Goal: Use online tool/utility

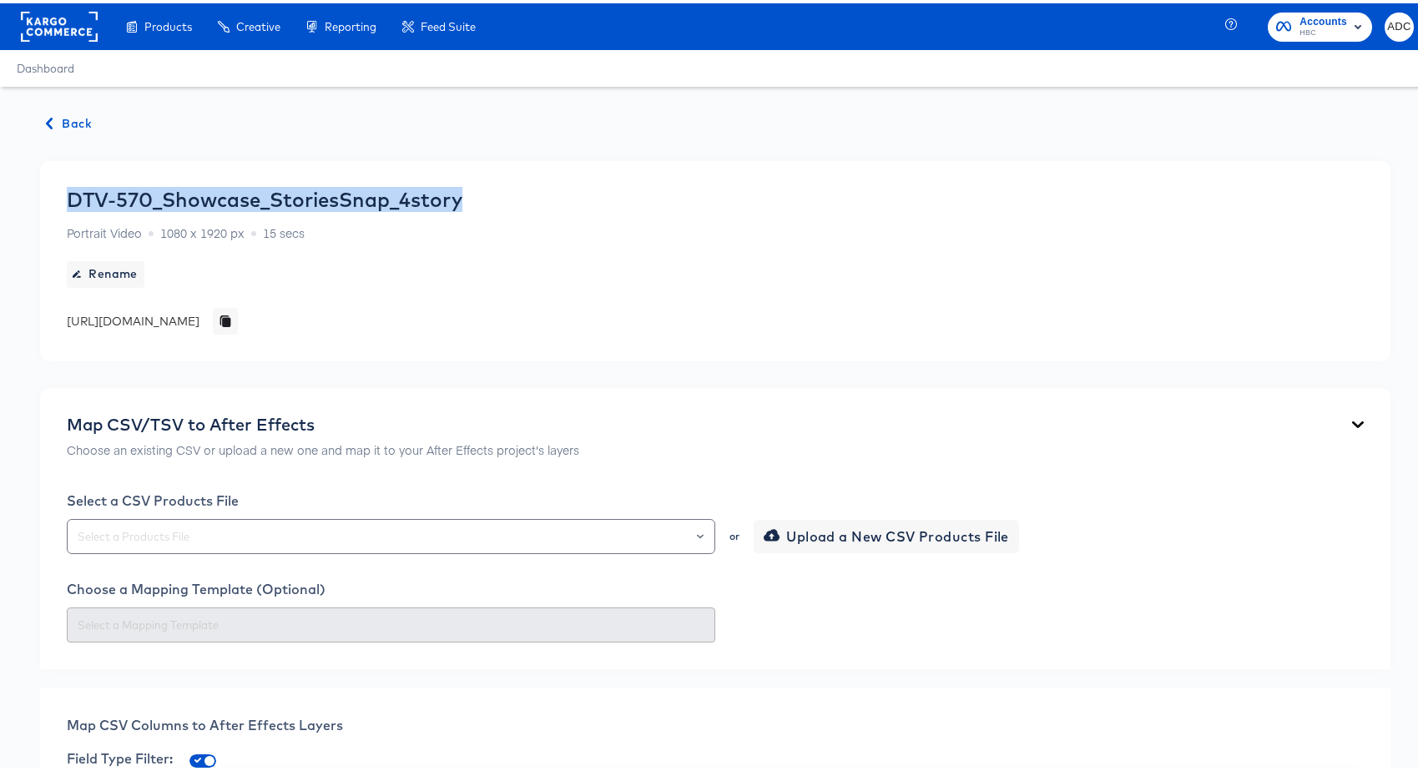
drag, startPoint x: 462, startPoint y: 197, endPoint x: 70, endPoint y: 199, distance: 392.2
click at [70, 199] on div "DTV-570_Showcase_StoriesSnap_4story" at bounding box center [265, 195] width 396 height 23
copy div "DTV-570_Showcase_StoriesSnap_4story"
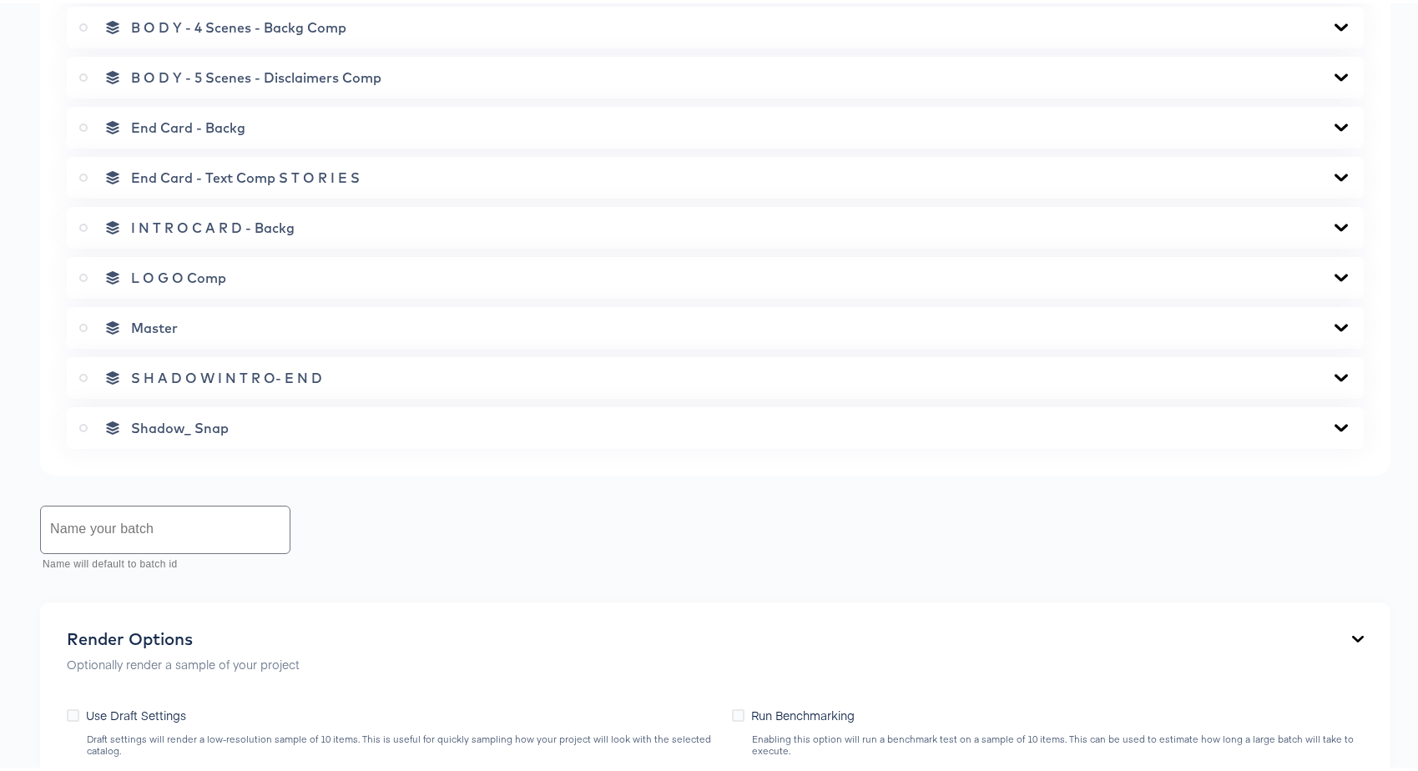
scroll to position [804, 0]
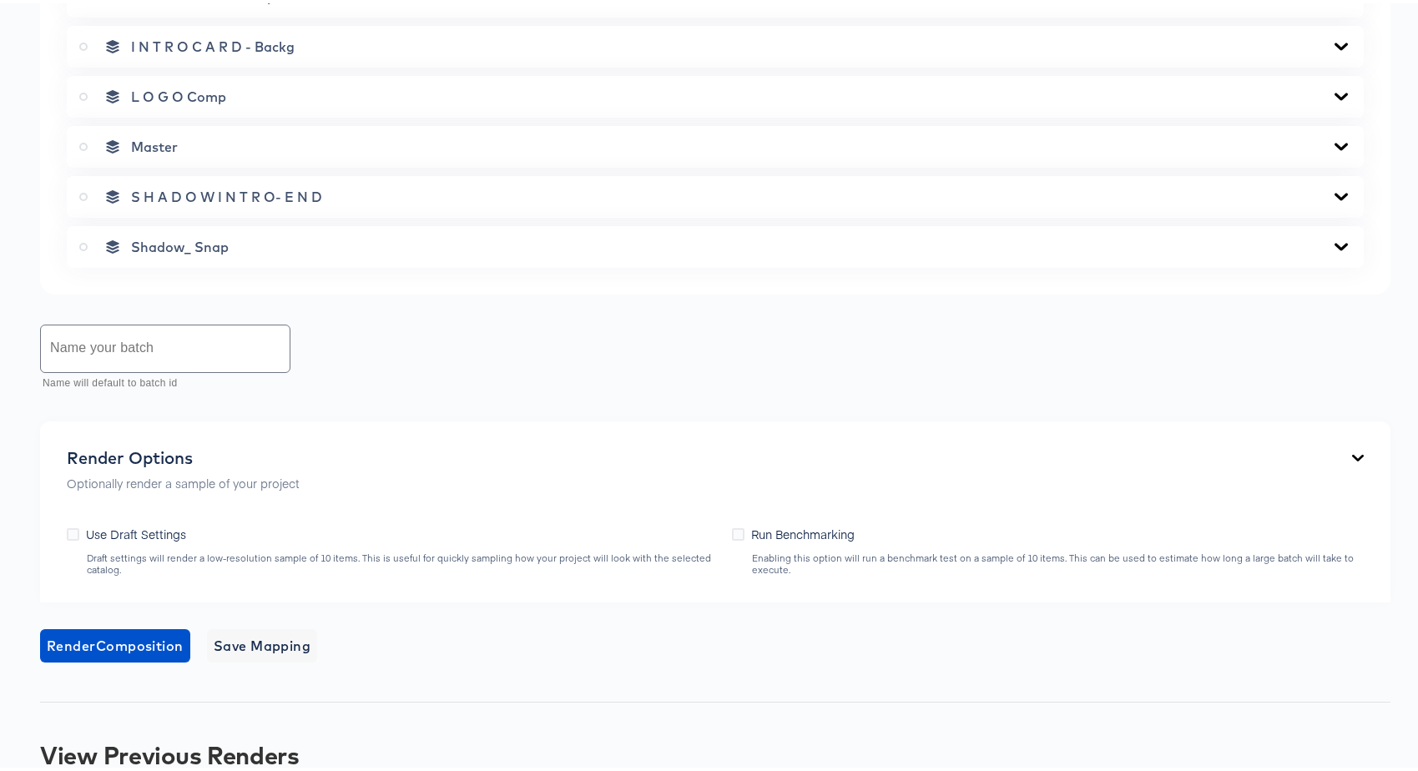
scroll to position [583, 0]
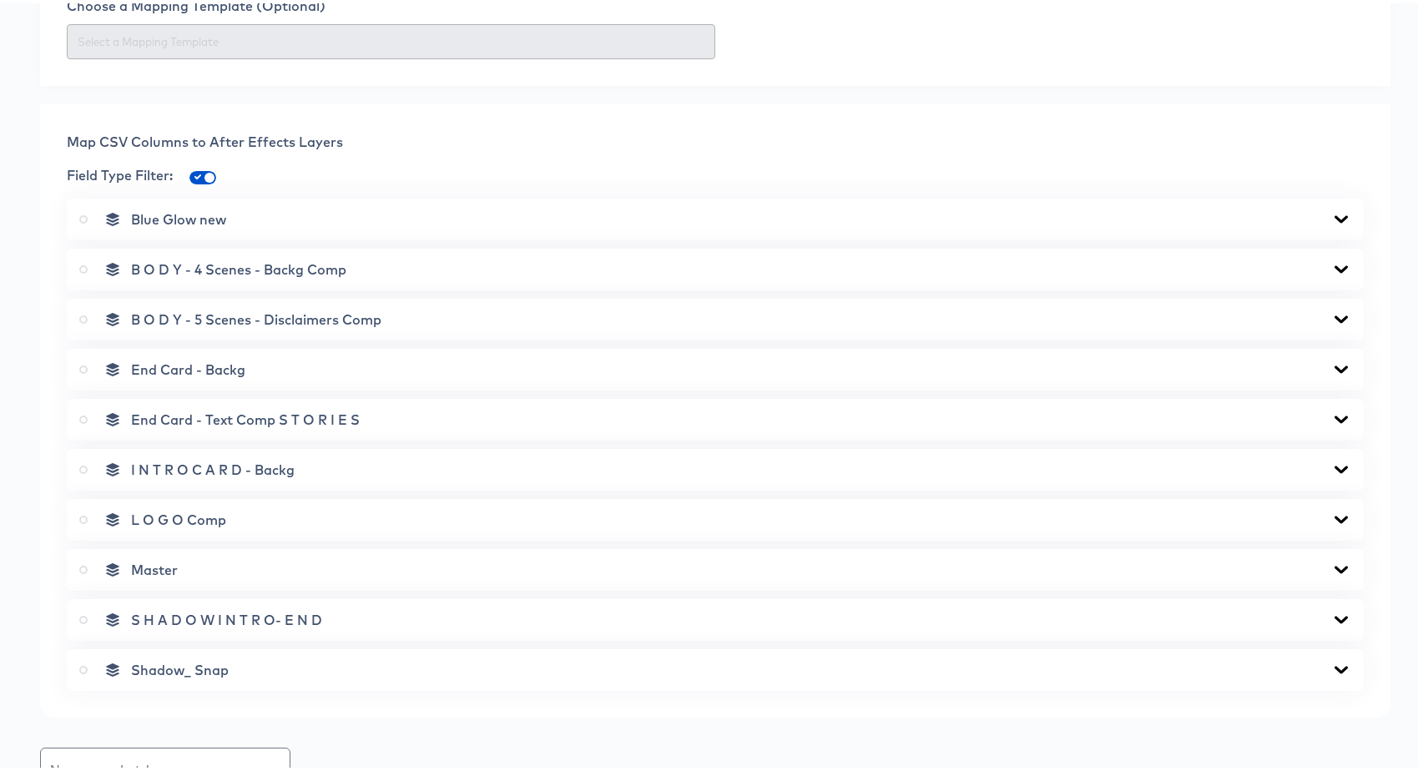
click at [89, 564] on label at bounding box center [86, 566] width 15 height 17
click at [0, 0] on input "radio" at bounding box center [0, 0] width 0 height 0
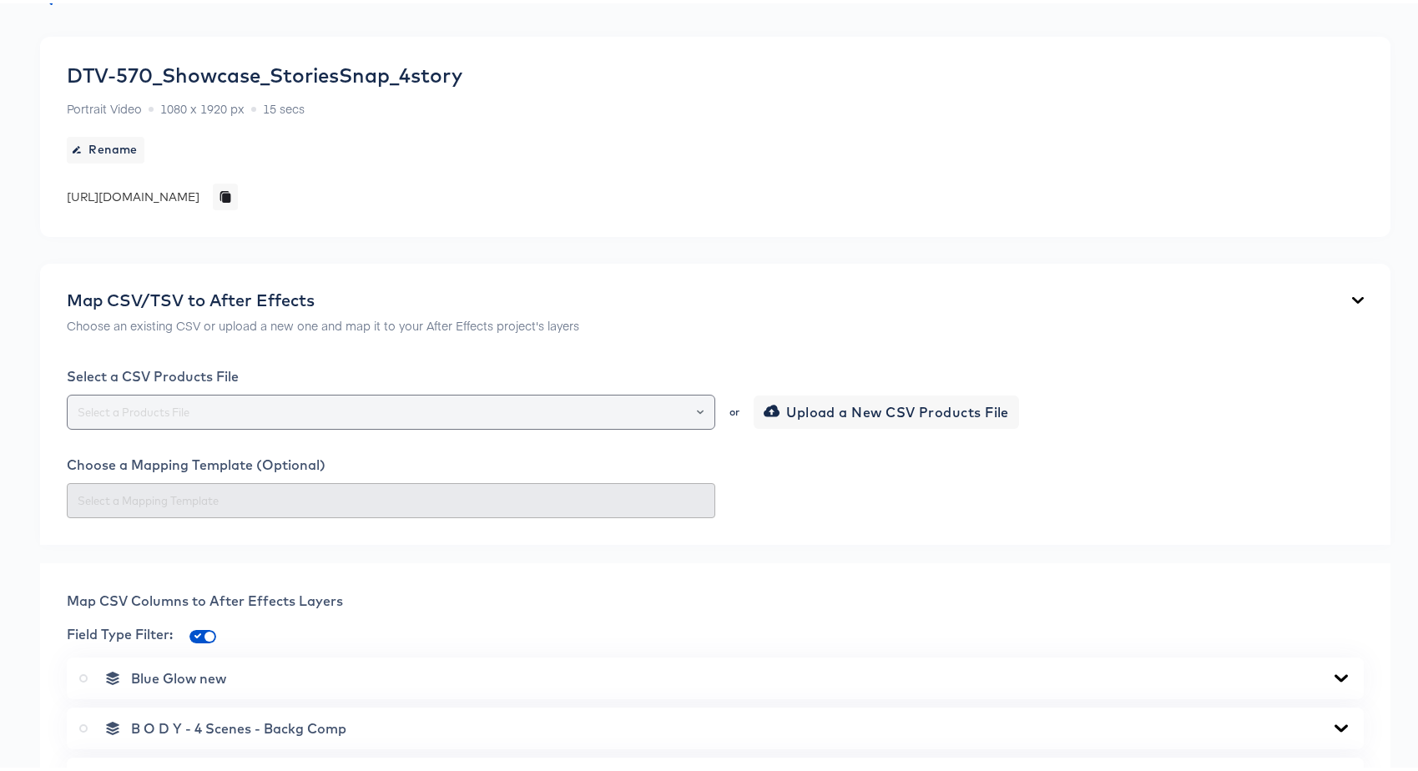
scroll to position [123, 0]
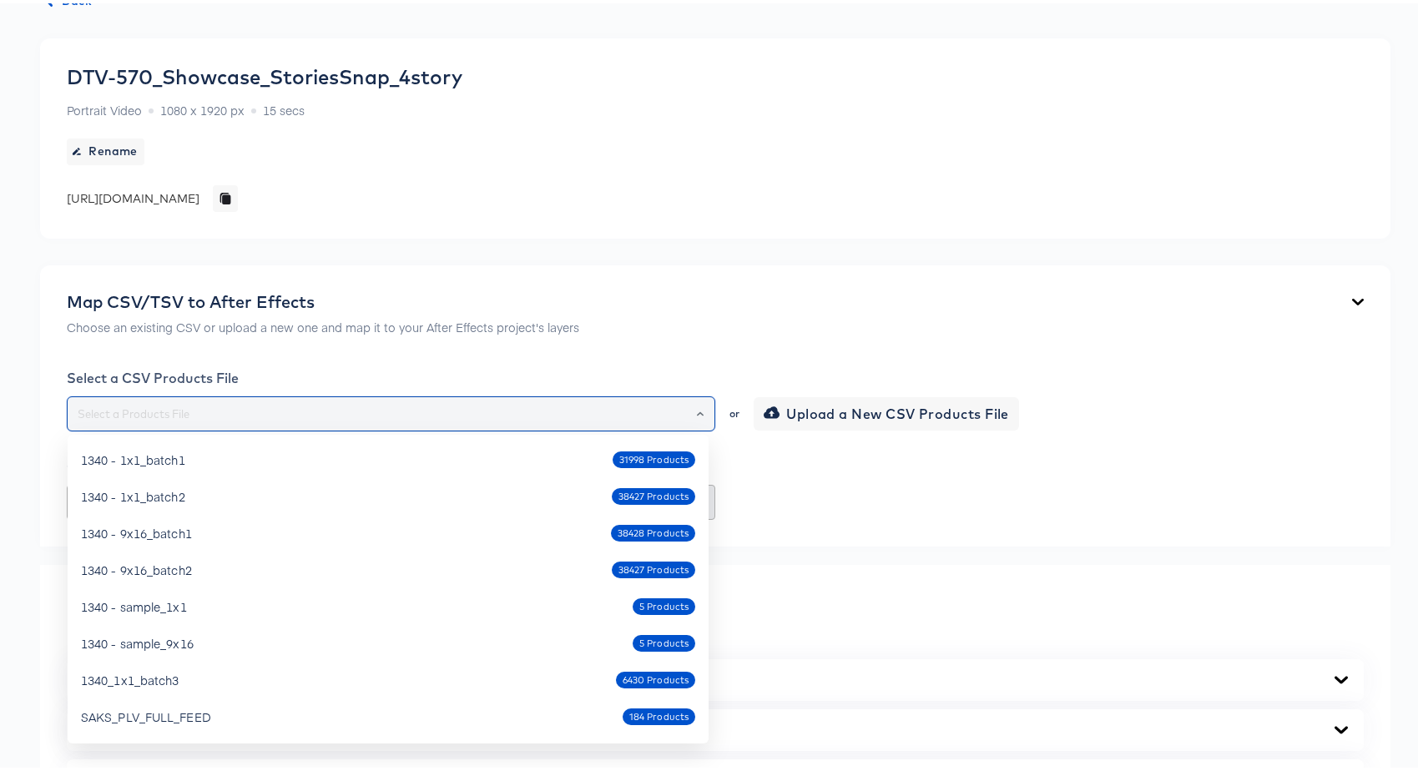
click at [229, 420] on input "text" at bounding box center [390, 410] width 633 height 19
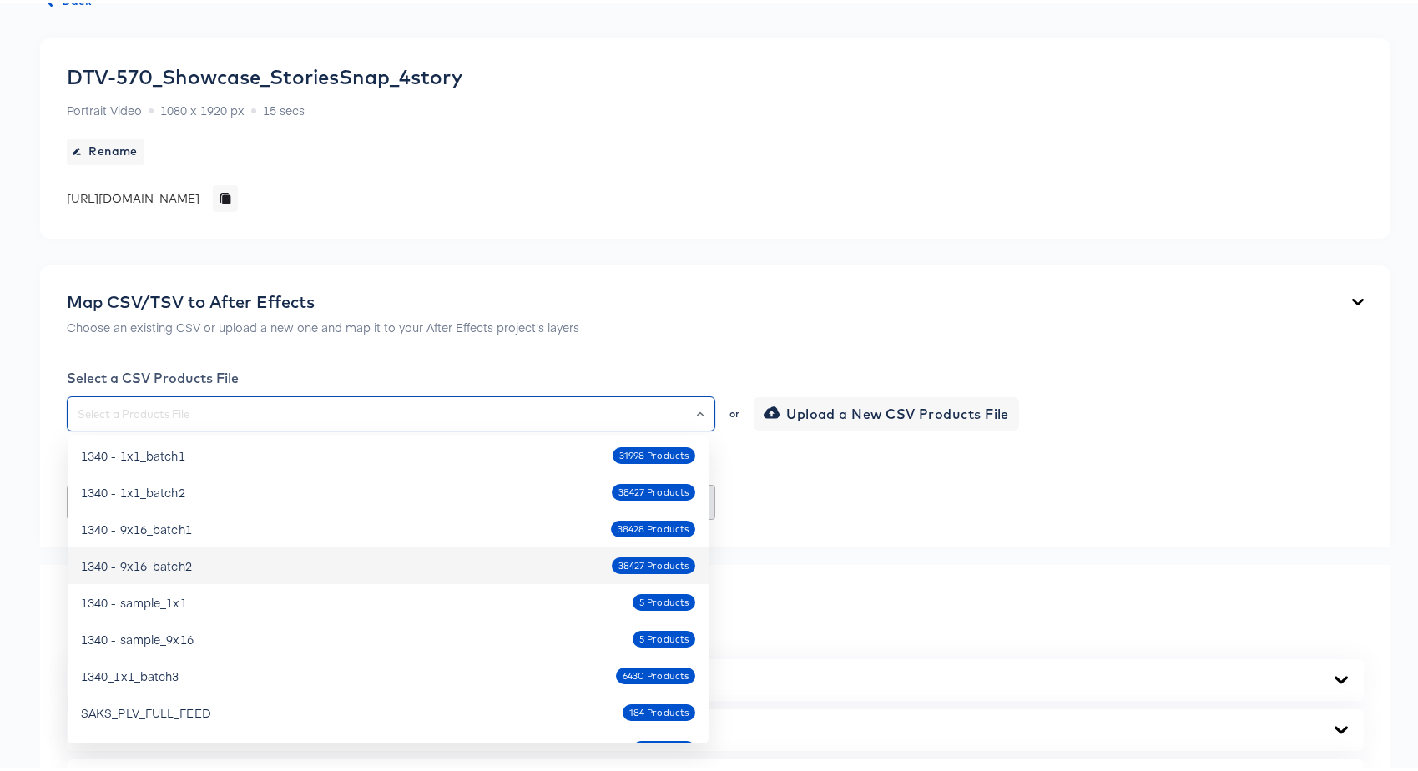
scroll to position [0, 0]
